Goal: Information Seeking & Learning: Learn about a topic

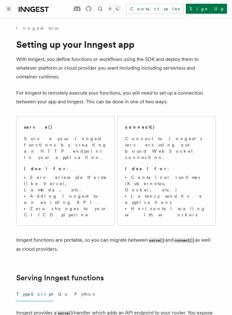
click at [11, 9] on button "Toggle navigation" at bounding box center [8, 8] width 7 height 7
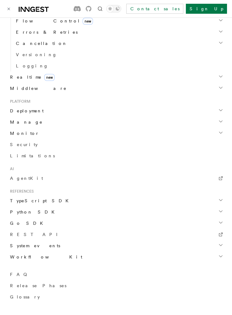
scroll to position [246, 0]
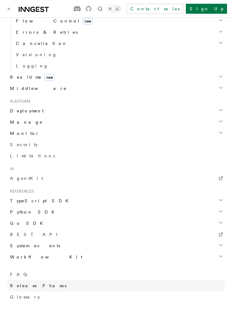
click at [15, 285] on span "Release Phases" at bounding box center [38, 285] width 57 height 5
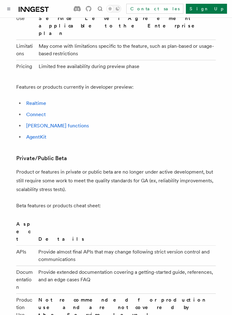
scroll to position [511, 0]
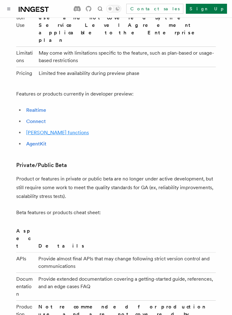
click at [44, 130] on link "Singleton functions" at bounding box center [57, 133] width 63 height 6
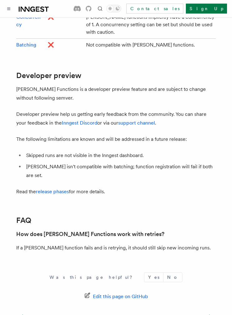
scroll to position [1306, 0]
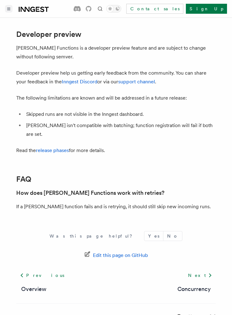
click at [12, 7] on button "Toggle navigation" at bounding box center [8, 8] width 7 height 7
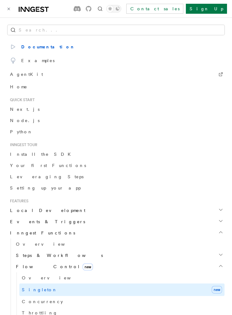
scroll to position [0, 0]
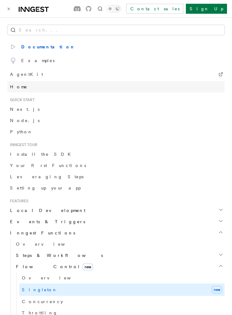
click at [15, 88] on span "Home" at bounding box center [18, 87] width 17 height 6
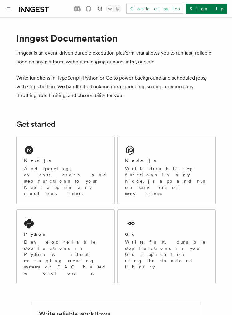
click at [30, 11] on icon at bounding box center [34, 9] width 30 height 7
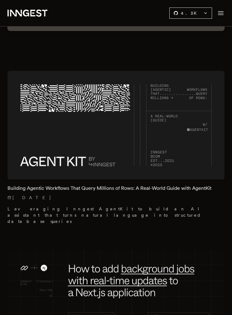
scroll to position [248, 0]
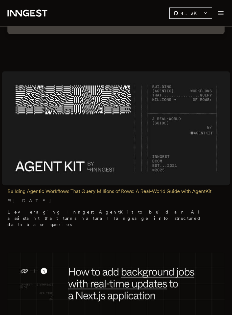
click at [28, 188] on h2 "Building Agentic Workflows That Query Millions of Rows: A Real-World Guide with…" at bounding box center [115, 191] width 217 height 7
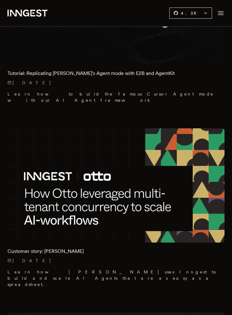
scroll to position [2276, 0]
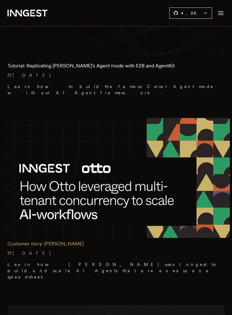
click at [42, 235] on div "Customer story: Otto 2/7/2025 Learn how Otto uses Inngest to build and scale AI…" at bounding box center [115, 257] width 217 height 45
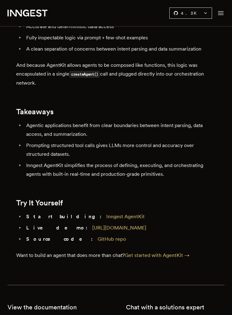
scroll to position [2667, 0]
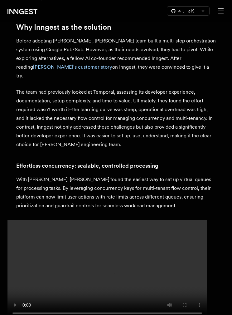
scroll to position [558, 0]
click at [190, 220] on video at bounding box center [107, 270] width 200 height 100
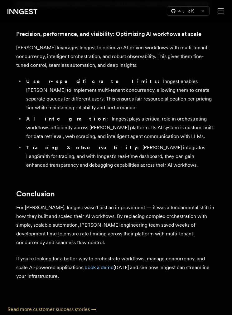
scroll to position [951, 0]
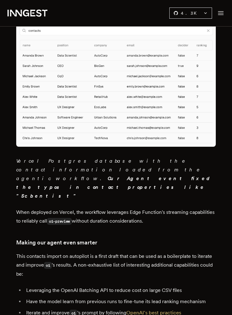
scroll to position [3090, 0]
